Goal: Task Accomplishment & Management: Complete application form

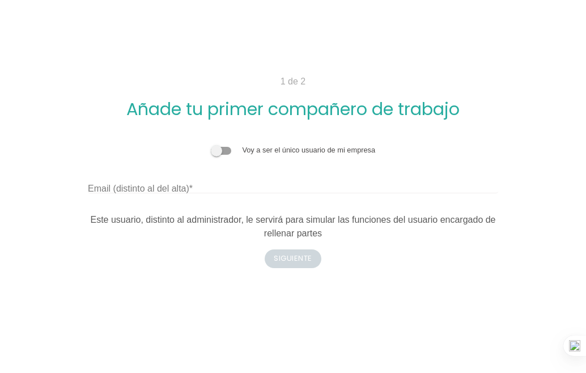
click at [218, 151] on span at bounding box center [221, 151] width 20 height 8
click at [211, 145] on input "checkbox" at bounding box center [211, 145] width 0 height 0
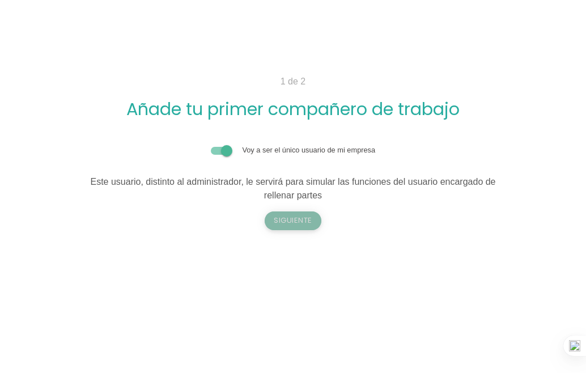
click at [286, 223] on button "Siguiente" at bounding box center [293, 221] width 57 height 18
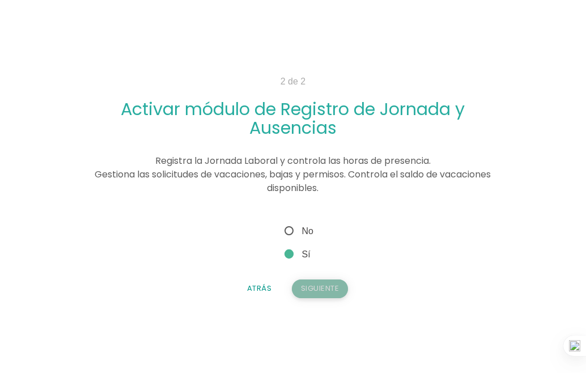
click at [315, 287] on button "Siguiente" at bounding box center [320, 289] width 57 height 18
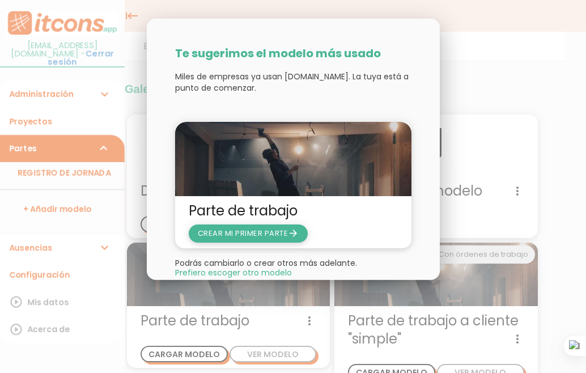
click at [295, 231] on icon "arrow_forward" at bounding box center [293, 233] width 11 height 18
